Goal: Task Accomplishment & Management: Manage account settings

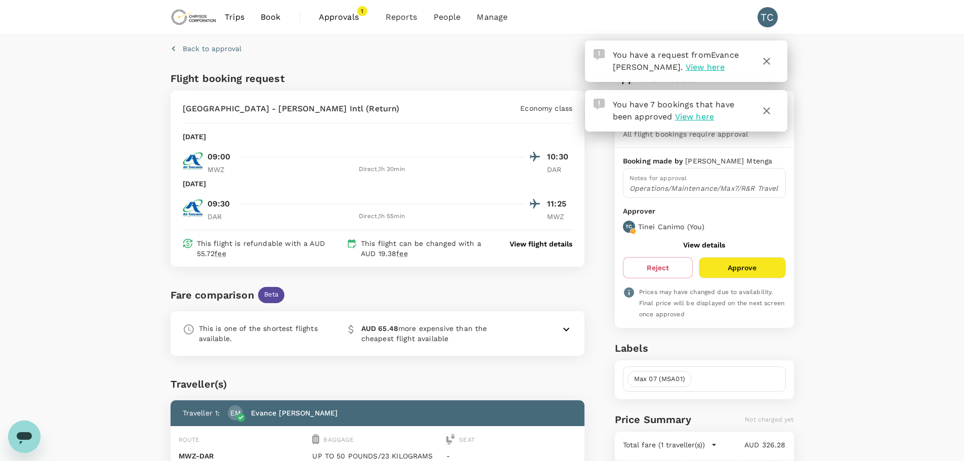
click at [766, 59] on icon "button" at bounding box center [766, 61] width 12 height 12
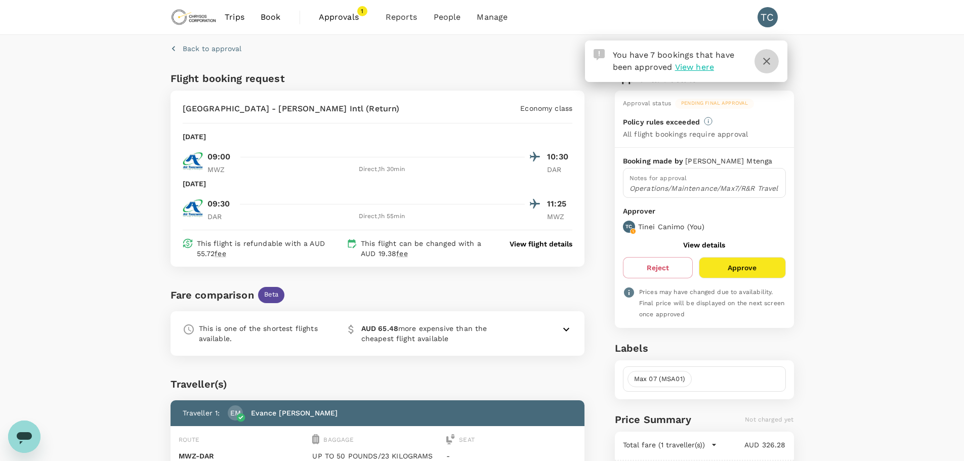
click at [766, 58] on icon "button" at bounding box center [766, 61] width 12 height 12
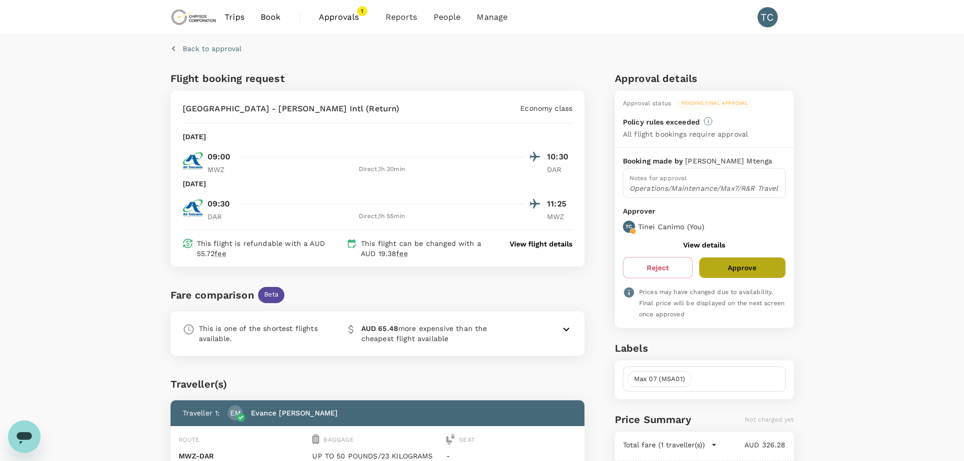
click at [742, 261] on button "Approve" at bounding box center [742, 267] width 86 height 21
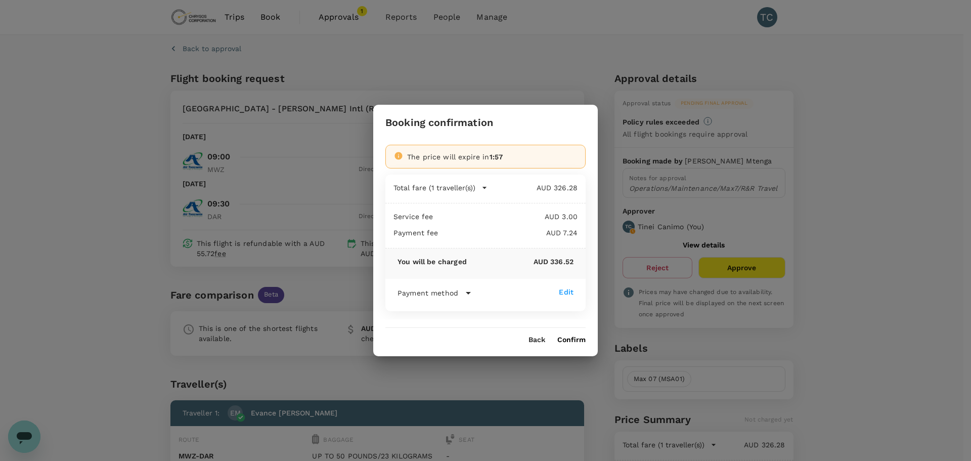
click at [569, 337] on button "Confirm" at bounding box center [571, 340] width 28 height 8
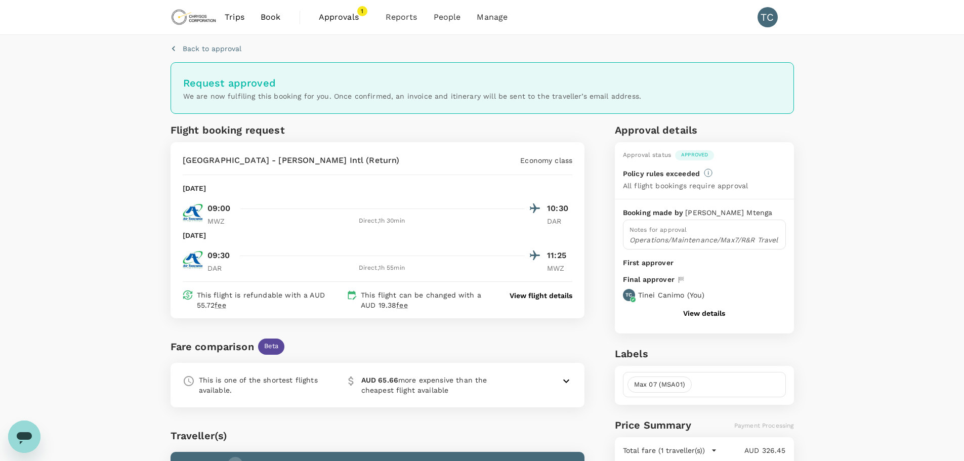
click at [342, 13] on span "Approvals" at bounding box center [344, 17] width 51 height 12
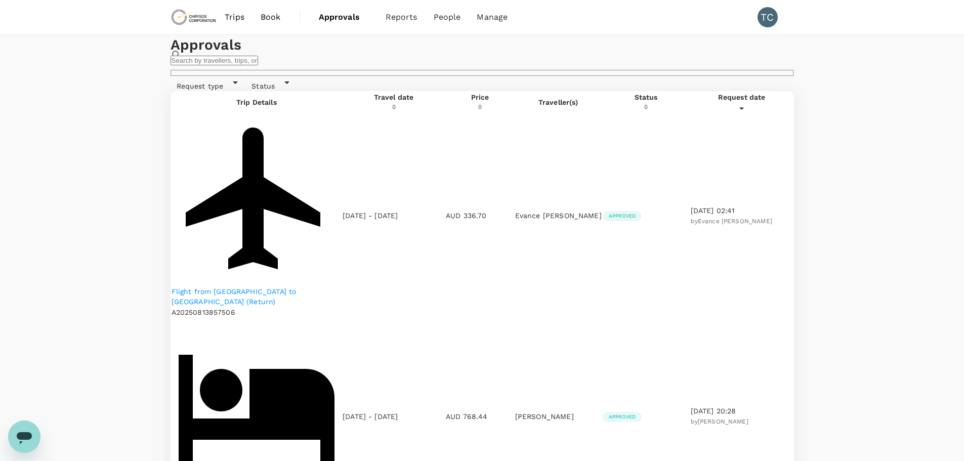
click at [233, 14] on span "Trips" at bounding box center [235, 17] width 20 height 12
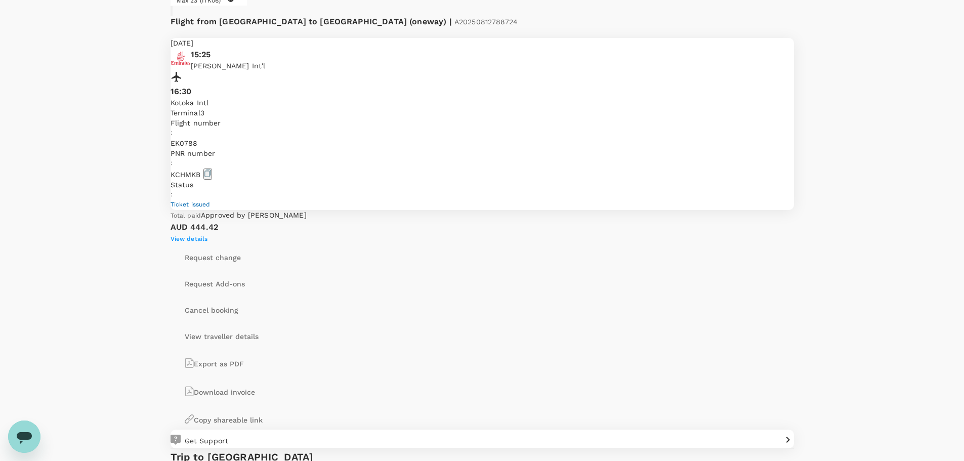
scroll to position [1872, 0]
